Goal: Information Seeking & Learning: Learn about a topic

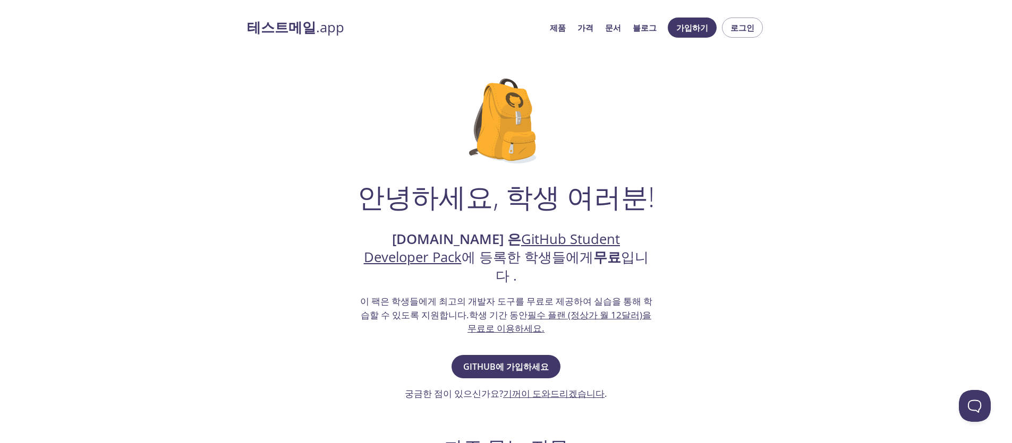
click at [510, 309] on font "필수 플랜 (정상가 월 12달러)을 무료로 이용하세요." at bounding box center [559, 322] width 184 height 26
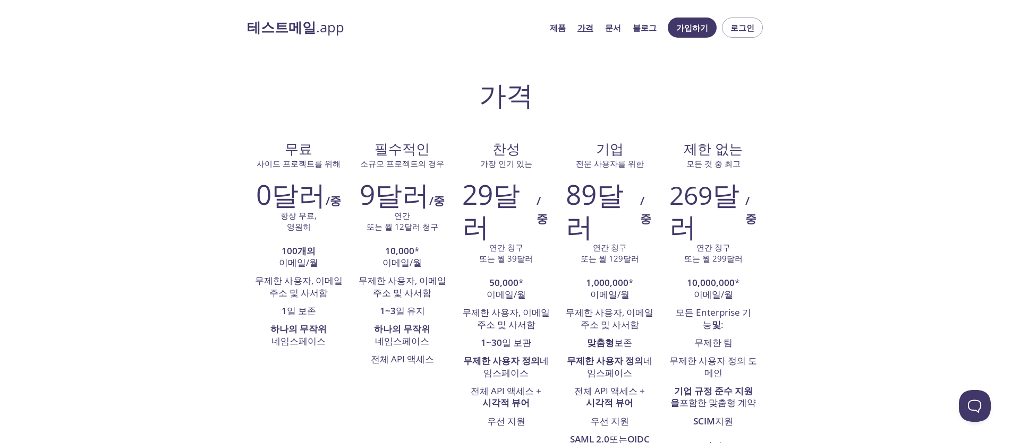
click at [316, 20] on font ".app" at bounding box center [330, 27] width 28 height 19
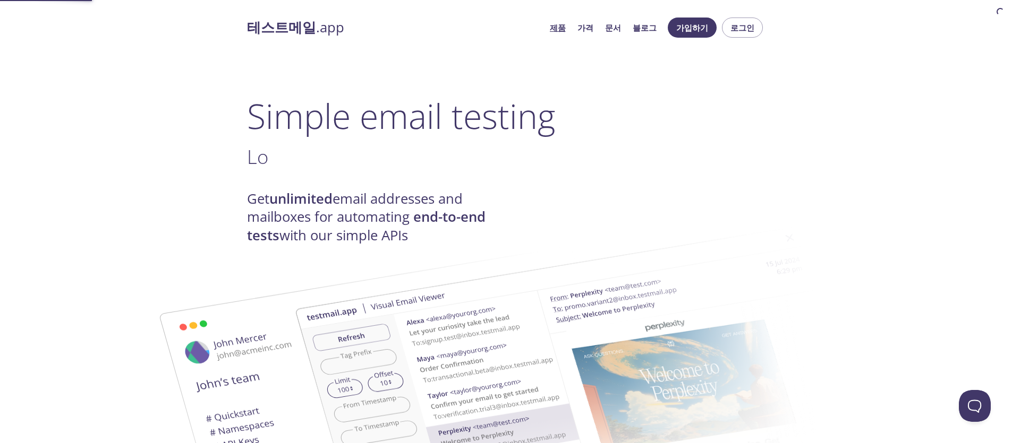
click at [316, 21] on font ".app" at bounding box center [330, 27] width 28 height 19
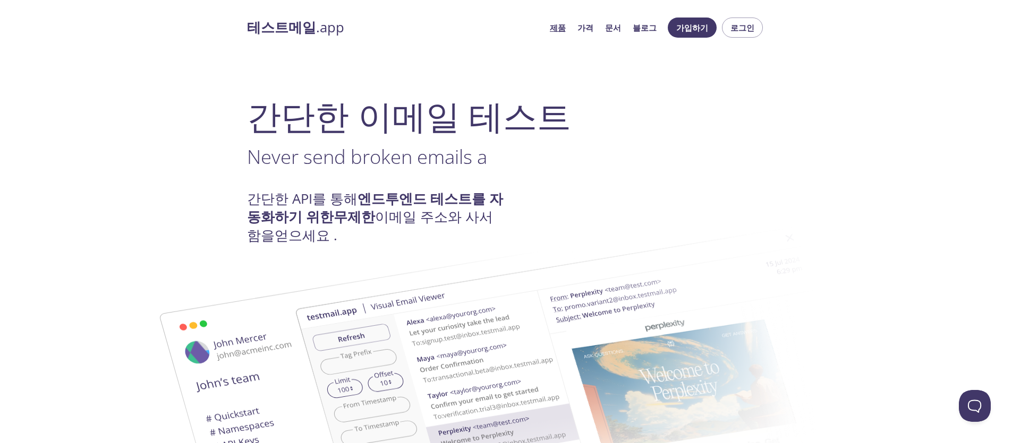
drag, startPoint x: 436, startPoint y: 156, endPoint x: 433, endPoint y: 270, distance: 114.2
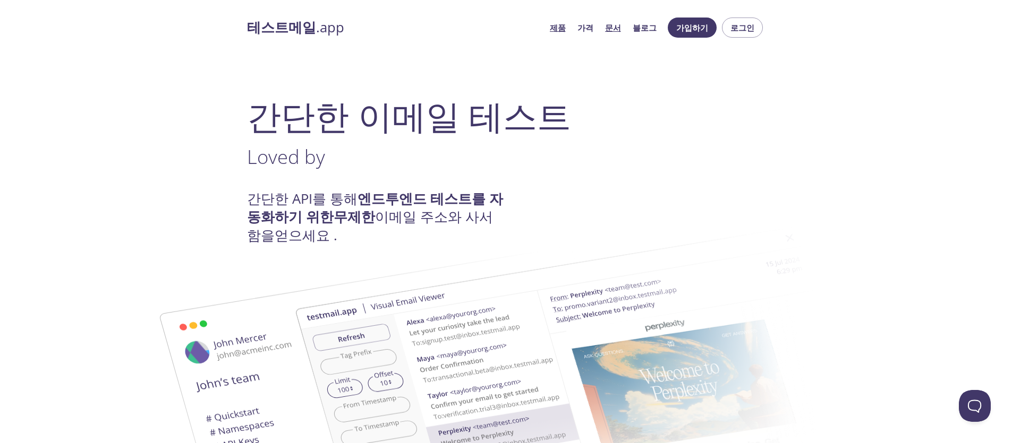
click at [621, 24] on font "문서" at bounding box center [613, 27] width 16 height 11
